Goal: Information Seeking & Learning: Find specific fact

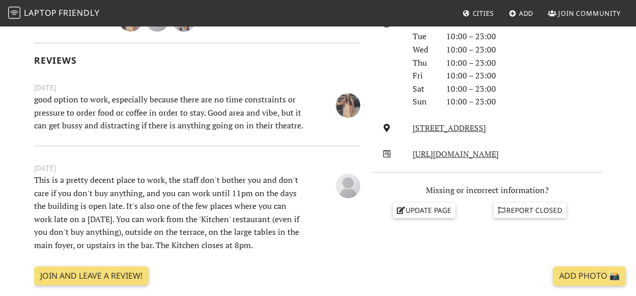
scroll to position [302, 0]
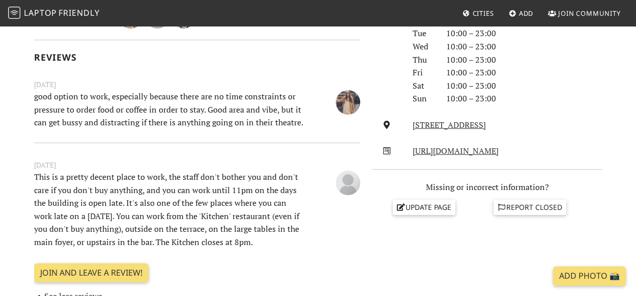
click at [193, 193] on p "This is a pretty decent place to work, the staff don't bother you and don't car…" at bounding box center [169, 209] width 282 height 78
click at [200, 224] on p "This is a pretty decent place to work, the staff don't bother you and don't car…" at bounding box center [169, 209] width 282 height 78
click at [216, 239] on p "This is a pretty decent place to work, the staff don't bother you and don't car…" at bounding box center [169, 209] width 282 height 78
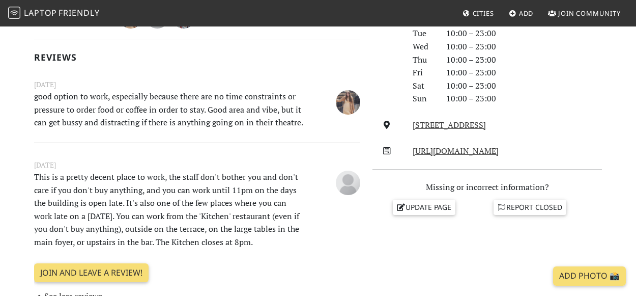
click at [216, 239] on p "This is a pretty decent place to work, the staff don't bother you and don't car…" at bounding box center [169, 209] width 282 height 78
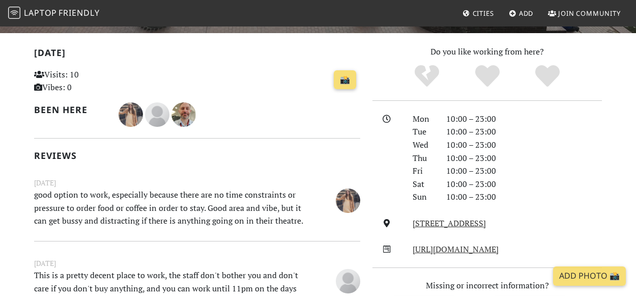
scroll to position [203, 0]
